Goal: Register for event/course

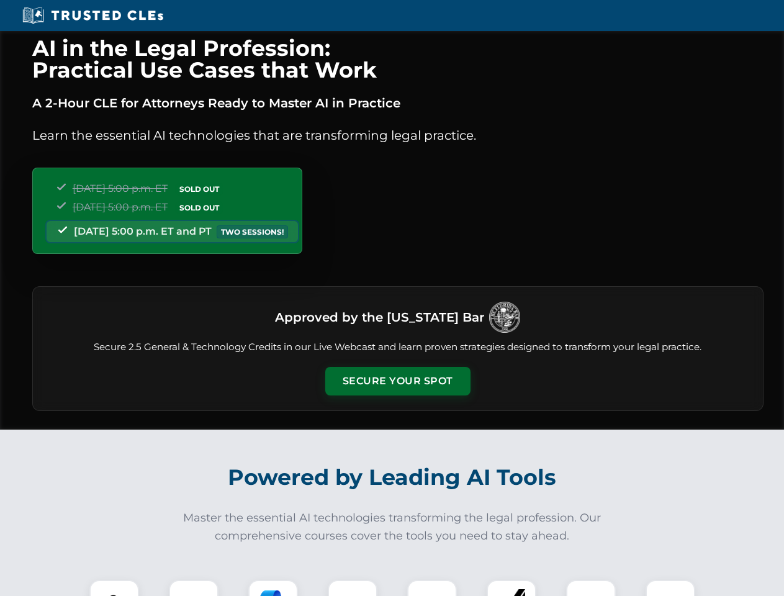
click at [397, 381] on button "Secure Your Spot" at bounding box center [397, 381] width 145 height 29
click at [114, 588] on img at bounding box center [114, 605] width 36 height 36
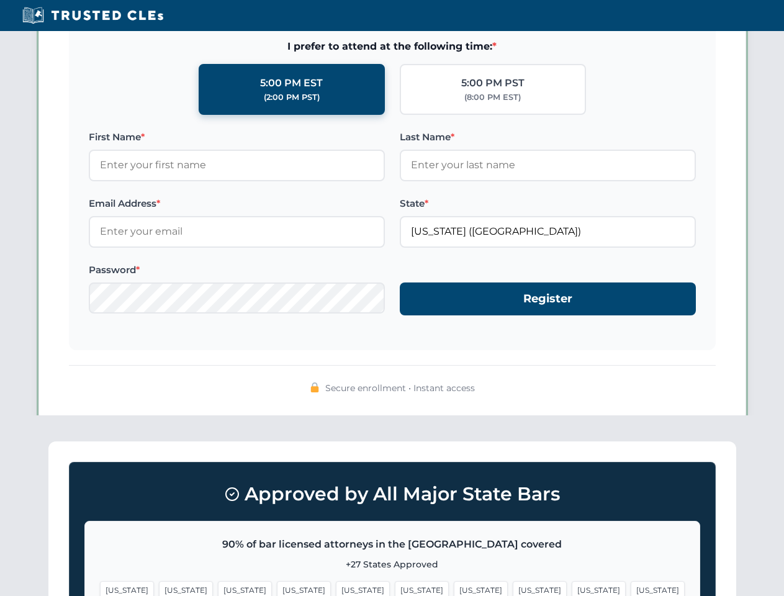
click at [572, 588] on span "[US_STATE]" at bounding box center [599, 590] width 54 height 18
